Goal: Check status: Check status

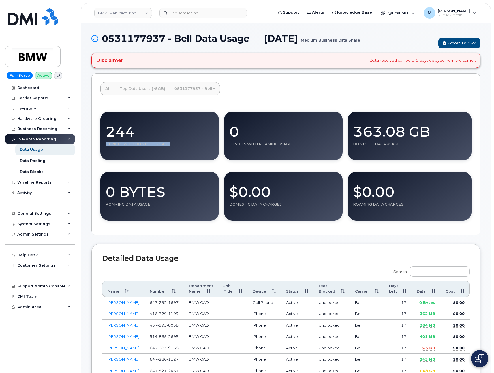
drag, startPoint x: 169, startPoint y: 144, endPoint x: 103, endPoint y: 145, distance: 66.4
click at [103, 145] on div "244 Devices With Domestic Usage" at bounding box center [159, 136] width 119 height 49
copy div "Devices With Domestic Usage"
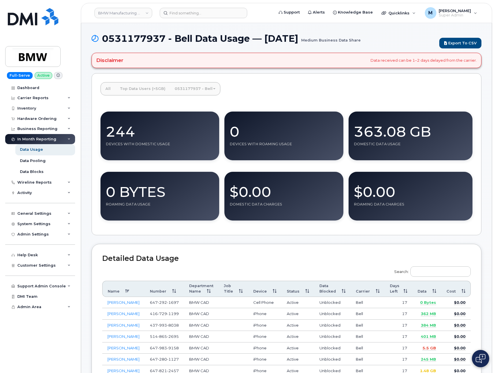
click at [304, 76] on div "All Top Data Users (>5GB) 0531177937 - Bell Medium Business Data Share 244 Devi…" at bounding box center [286, 154] width 390 height 162
click at [31, 150] on div "Data Usage" at bounding box center [31, 149] width 23 height 5
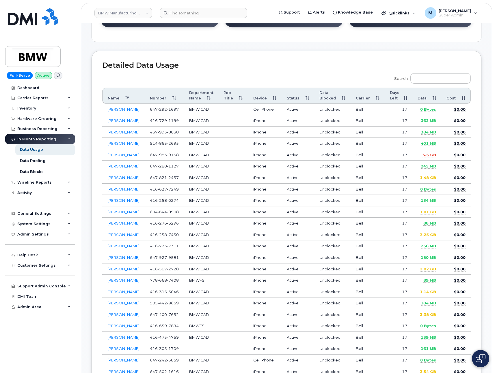
scroll to position [87, 0]
